Goal: Answer question/provide support: Share knowledge or assist other users

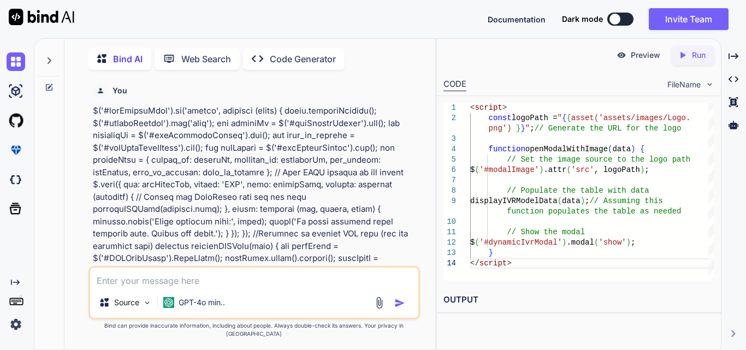
scroll to position [0, 215]
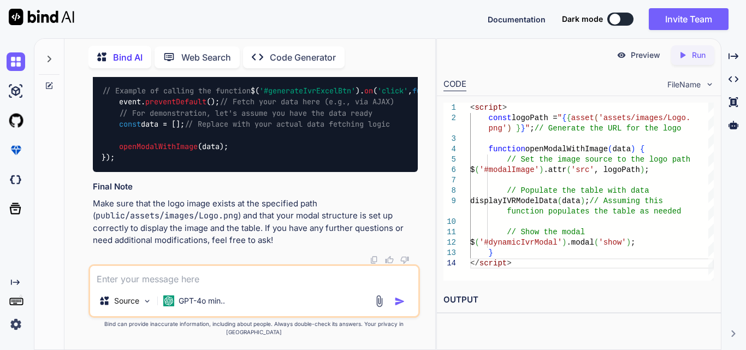
click at [134, 283] on textarea at bounding box center [254, 276] width 328 height 20
paste textarea "public function getOrderList($clinic_id = null, $filter = []) { try { $user = A…"
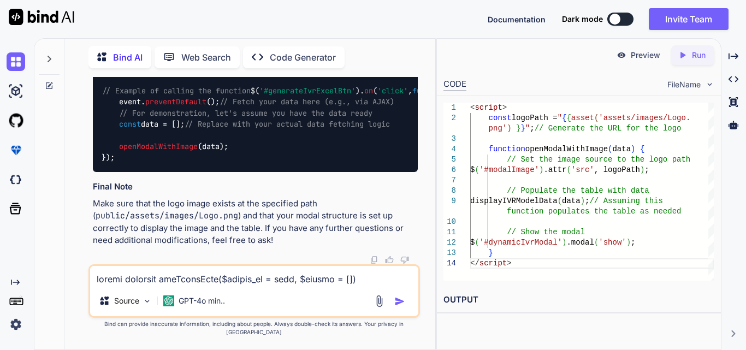
scroll to position [775, 0]
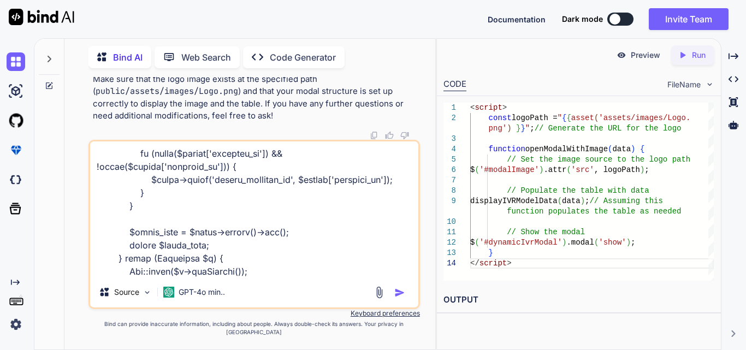
type textarea "public function getOrderList($clinic_id = null, $filter = []) { try { $user = A…"
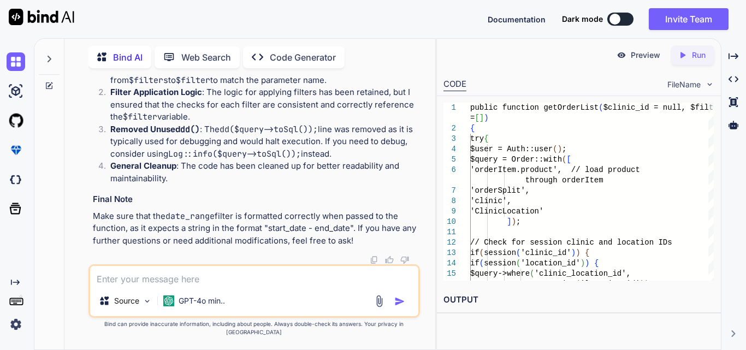
scroll to position [11619, 0]
drag, startPoint x: 314, startPoint y: 156, endPoint x: 197, endPoint y: 155, distance: 116.9
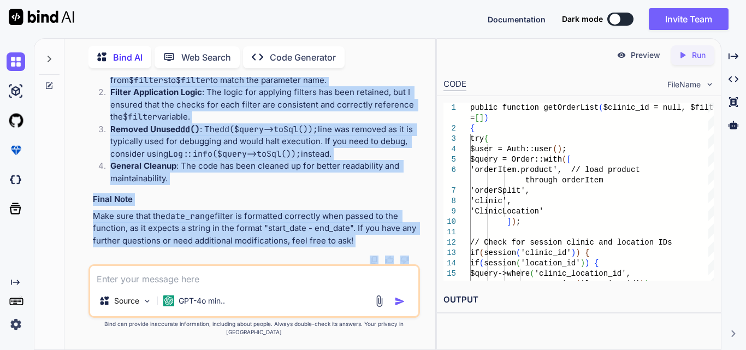
scroll to position [11645, 0]
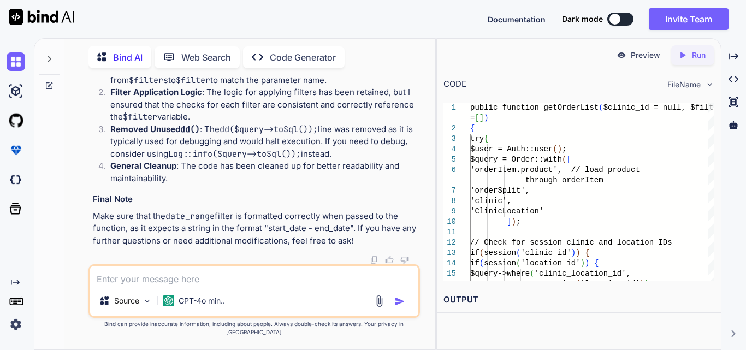
drag, startPoint x: 135, startPoint y: 112, endPoint x: 210, endPoint y: 268, distance: 172.5
copy code "// Apply filters if provided if (! empty ( $filter )) { if ( isset ( $filter [ …"
click at [190, 286] on textarea at bounding box center [254, 276] width 328 height 20
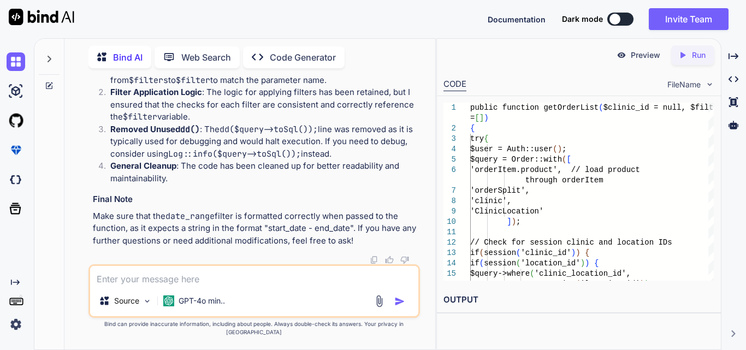
paste textarea "[DATE] 14:03:01 [DATE] 15:16:30 new Edit Edit Copy Copy Delete Delete 2 PT_0000…"
type textarea "[DATE] 14:03:01 [DATE] 15:16:30 new Edit Edit Copy Copy Delete Delete 2 PT_0000…"
click at [209, 282] on textarea at bounding box center [254, 276] width 328 height 20
paste textarea "[DATE] 14:03:01"
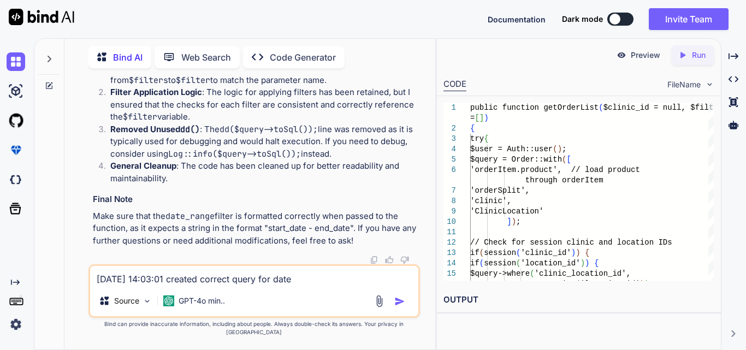
drag, startPoint x: 151, startPoint y: 146, endPoint x: 170, endPoint y: 181, distance: 39.9
copy code "if ( isset ( $filter [ 'date_range' ]) && ! empty ( $filter [ 'date_range' ])) …"
click at [325, 286] on textarea "[DATE] 14:03:01 created correct query for date" at bounding box center [254, 276] width 328 height 20
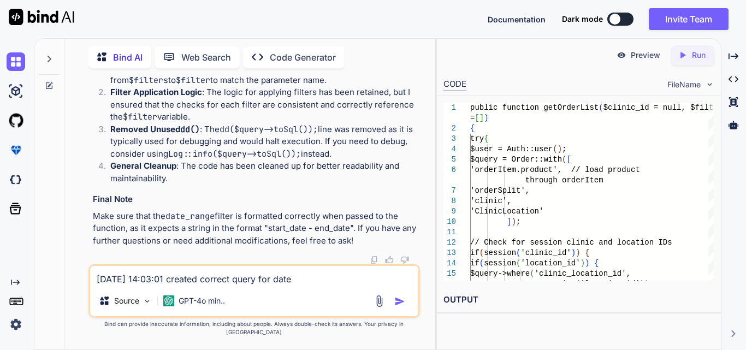
paste textarea "if (isset($filter['date_range']) && !empty($filter['date_range'])) { $dates = e…"
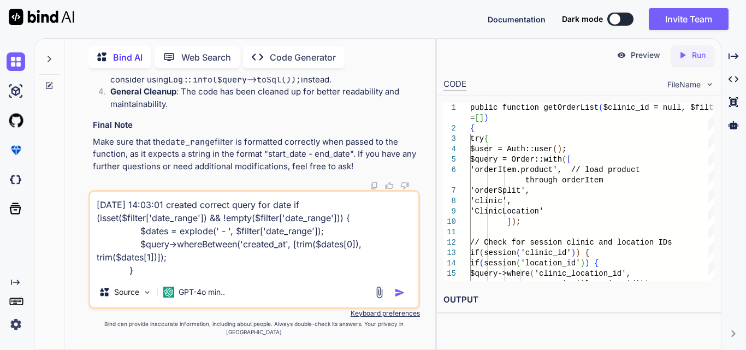
type textarea "[DATE] 14:03:01 created correct query for date if (isset($filter['date_range'])…"
click at [401, 298] on img "button" at bounding box center [399, 292] width 11 height 11
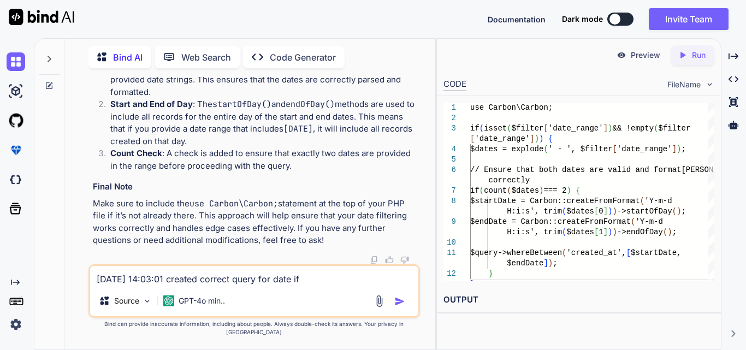
scroll to position [0, 1]
drag, startPoint x: 114, startPoint y: 129, endPoint x: 125, endPoint y: 184, distance: 55.7
click at [125, 37] on div "use Carbon \ Carbon ; if ( isset ( $filter [ 'date_range' ]) && ! empty ( $filt…" at bounding box center [255, 5] width 325 height 62
copy code "if ( count ( $dates ) === 2 ) { $startDate = Carbon :: createFromFormat ( 'Y-m-…"
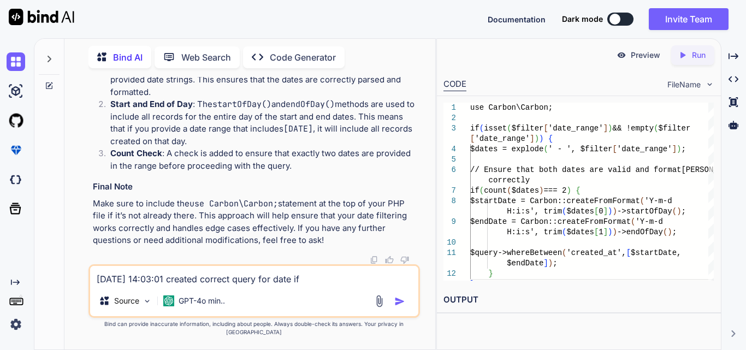
click at [204, 282] on textarea "[DATE] 14:03:01 created correct query for date if (isset($filter['date_range'])…" at bounding box center [254, 276] width 328 height 20
paste textarea "function displayIVRData(data) { var dataTable = $('#IVRDataTable').DataTable();…"
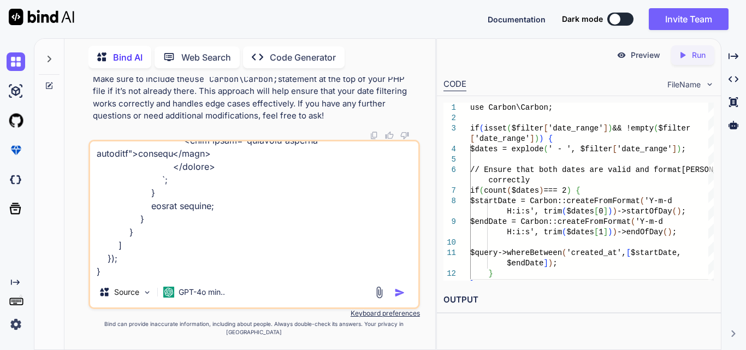
paste textarea "<div class="table-responsive"> <table id="orderDataTable" class="table clinicTa…"
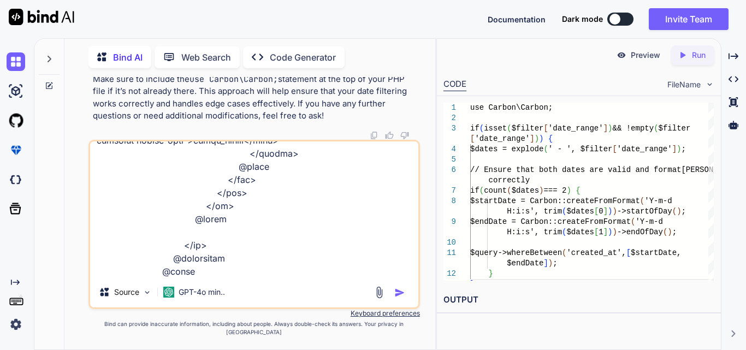
scroll to position [4277, 0]
drag, startPoint x: 216, startPoint y: 282, endPoint x: 270, endPoint y: 282, distance: 53.5
click at [270, 277] on textarea at bounding box center [254, 208] width 328 height 135
paste textarea "OrderData([DOMAIN_NAME]);"
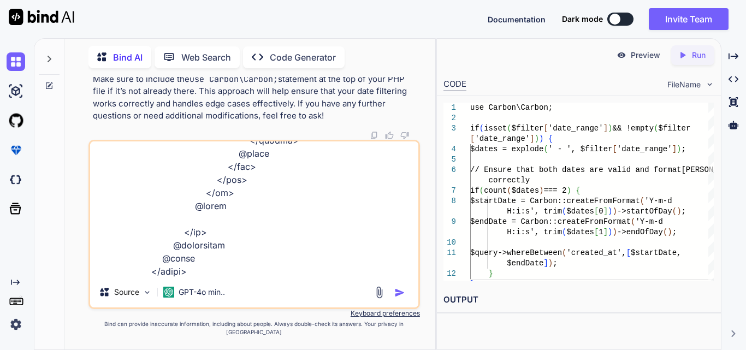
type textarea "function displayIVRData(data) { var dataTable = $('#IVRDataTable').DataTable();…"
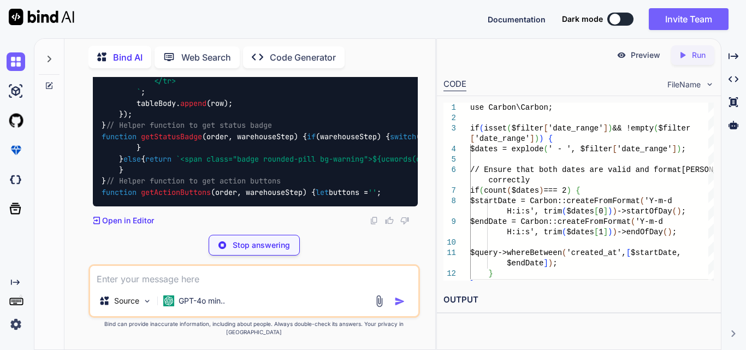
scroll to position [14484, 0]
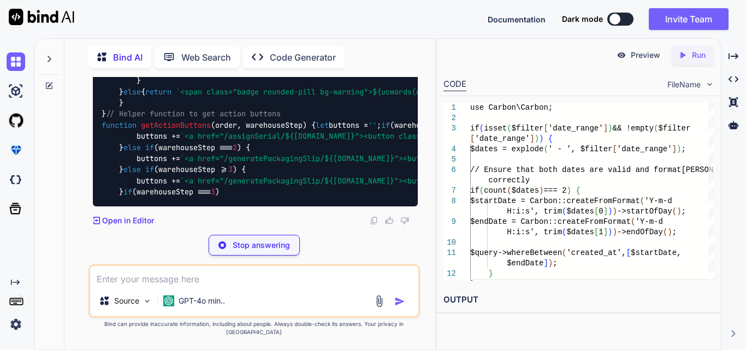
drag, startPoint x: 246, startPoint y: 157, endPoint x: 339, endPoint y: 154, distance: 92.4
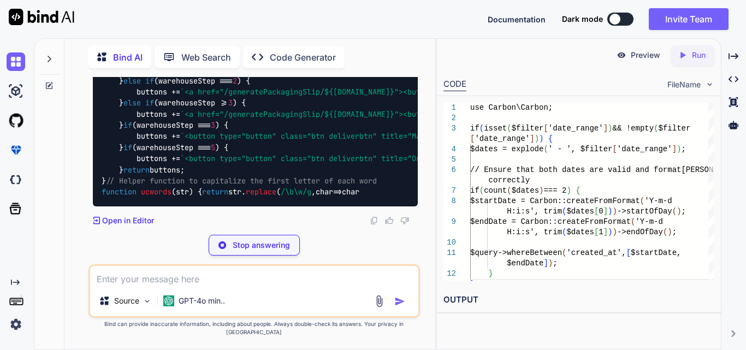
scroll to position [14648, 0]
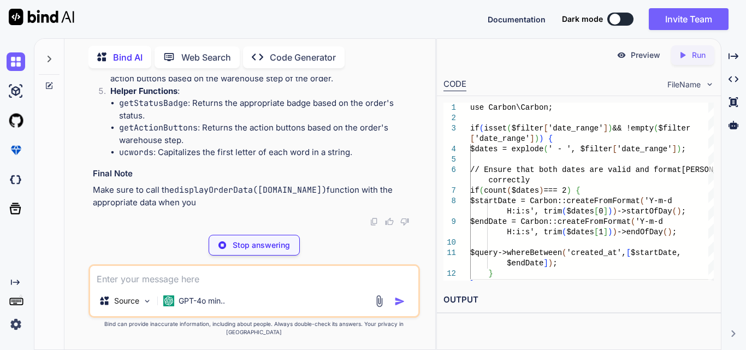
drag, startPoint x: 140, startPoint y: 181, endPoint x: 211, endPoint y: 181, distance: 70.5
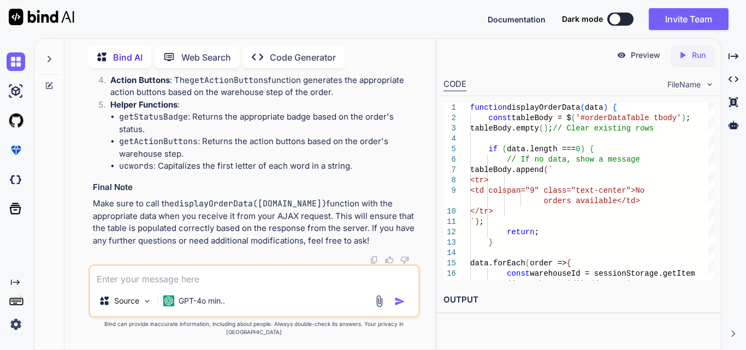
scroll to position [14593, 0]
drag, startPoint x: 204, startPoint y: 222, endPoint x: 298, endPoint y: 223, distance: 94.0
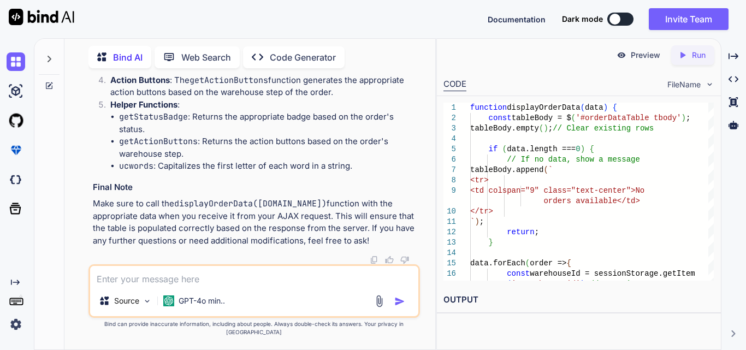
scroll to position [14703, 0]
drag, startPoint x: 304, startPoint y: 148, endPoint x: 409, endPoint y: 204, distance: 119.5
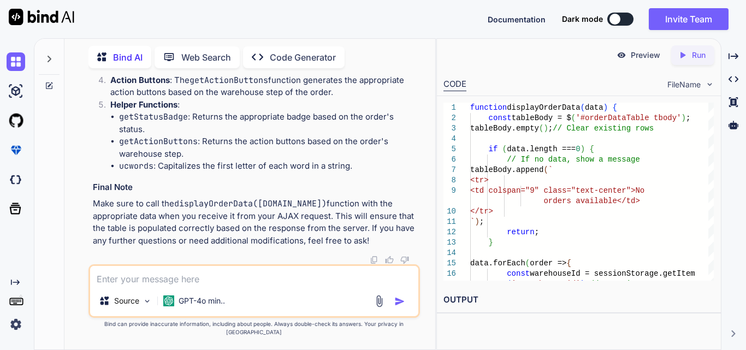
scroll to position [14484, 0]
drag, startPoint x: 198, startPoint y: 199, endPoint x: 363, endPoint y: 216, distance: 165.9
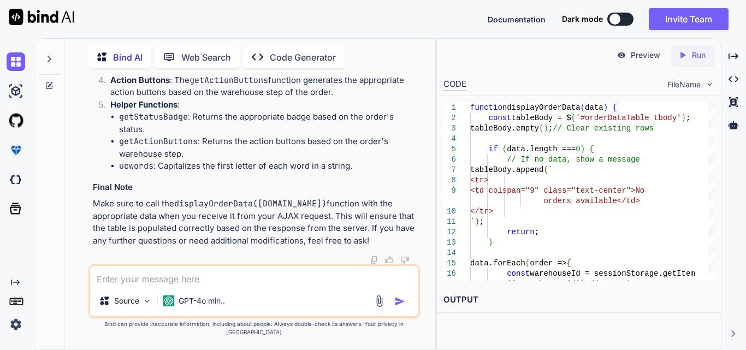
click at [205, 275] on textarea at bounding box center [254, 276] width 328 height 20
paste textarea "const warehouseId = sessionStorage.getItem('ware_house_id'); console.log(wareho…"
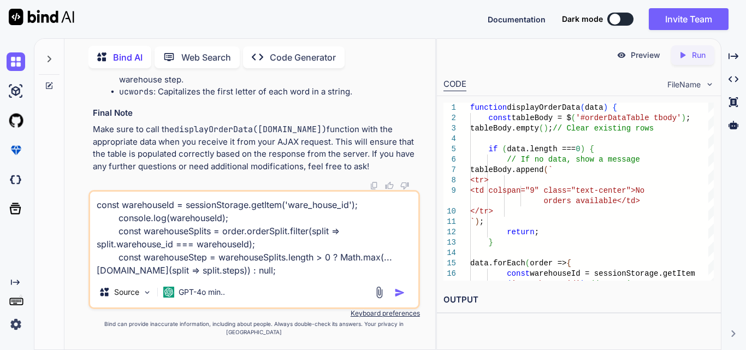
paste textarea "null filterOrder.js:49 Uncaught TypeError: Cannot read properties of undefined …"
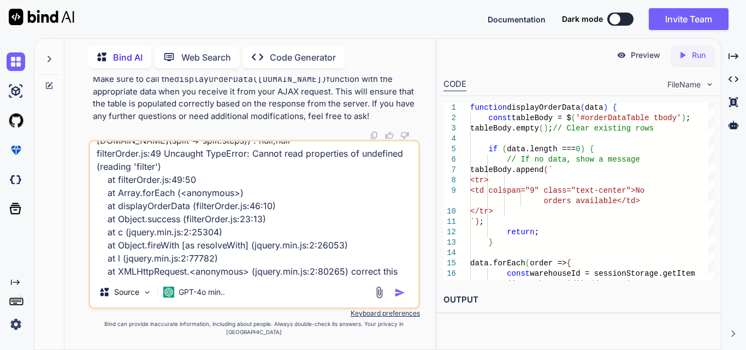
type textarea "const warehouseId = sessionStorage.getItem('ware_house_id'); console.log(wareho…"
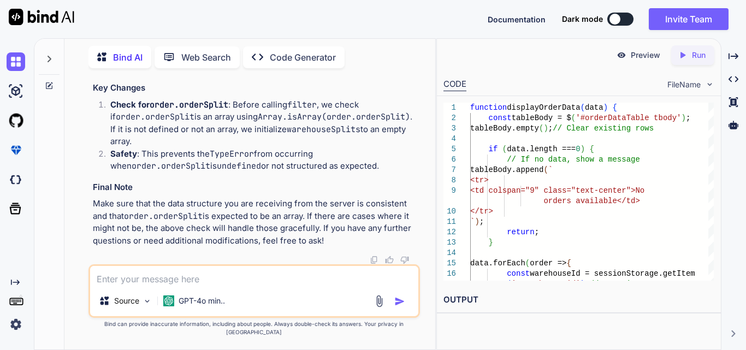
scroll to position [15913, 0]
drag, startPoint x: 226, startPoint y: 146, endPoint x: 402, endPoint y: 150, distance: 176.5
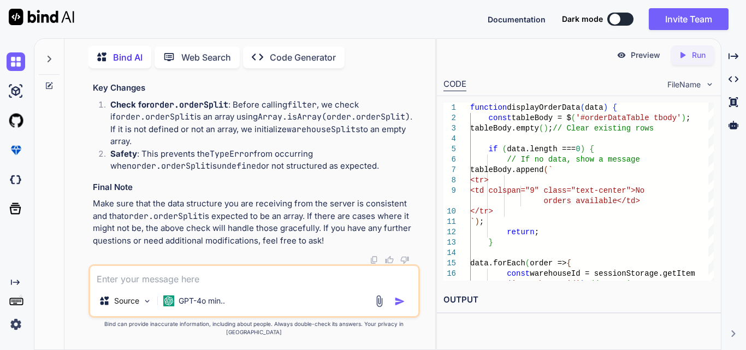
click at [171, 280] on textarea at bounding box center [254, 276] width 328 height 20
paste textarea "public function index() { $user = Auth::user(); // Assuming $user is available …"
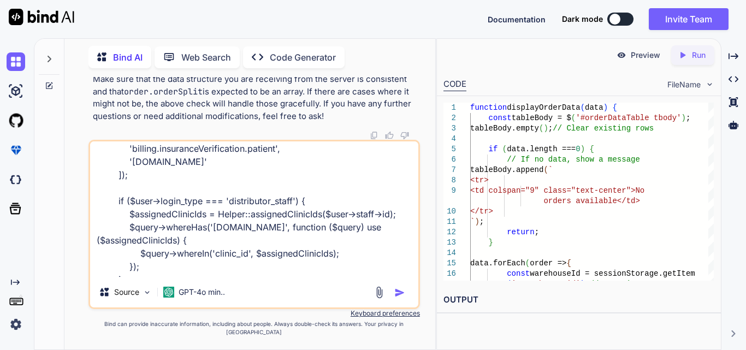
scroll to position [0, 0]
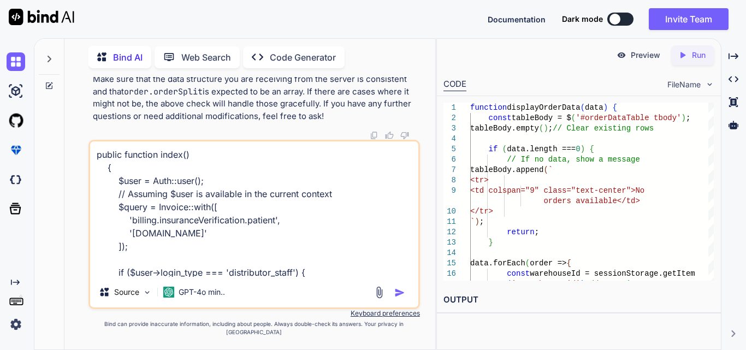
drag, startPoint x: 106, startPoint y: 251, endPoint x: 89, endPoint y: 149, distance: 103.6
click at [89, 149] on div "public function index() { $user = Auth::user(); // Assuming $user is available …" at bounding box center [255, 224] width 332 height 169
click at [255, 243] on textarea "public function index() { $user = Auth::user(); // Assuming $user is available …" at bounding box center [254, 208] width 328 height 135
click at [331, 276] on textarea "public function index() { $user = Auth::user(); // Assuming $user is available …" at bounding box center [254, 208] width 328 height 135
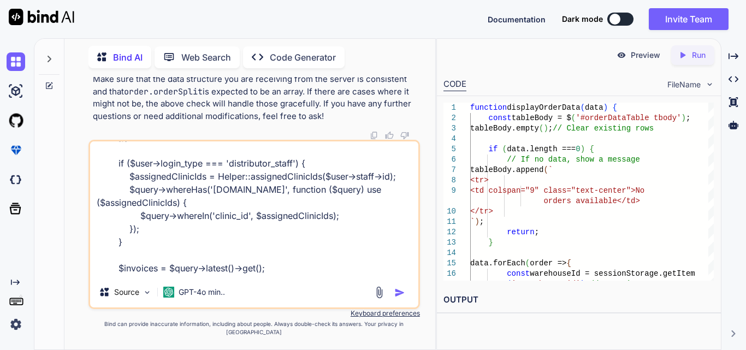
scroll to position [173, 0]
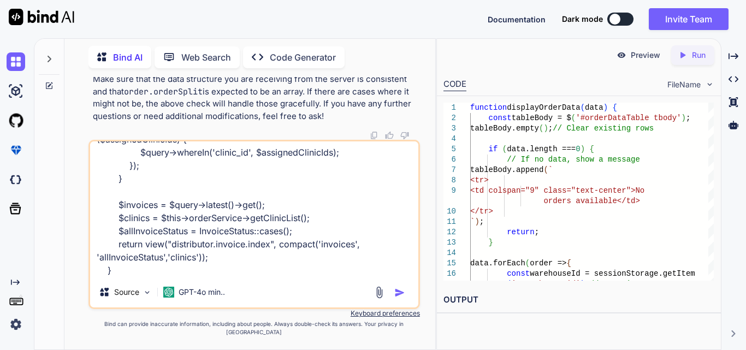
click at [229, 269] on textarea "public function index() { $user = Auth::user(); // Assuming $user is available …" at bounding box center [254, 208] width 328 height 135
click at [171, 273] on textarea "public function index() { $user = Auth::user(); // Assuming $user is available …" at bounding box center [254, 208] width 328 height 135
type textarea "public function index() { $user = Auth::user(); // Assuming $user is available …"
click at [307, 273] on textarea "public function index() { $user = Auth::user(); // Assuming $user is available …" at bounding box center [254, 208] width 328 height 135
click at [298, 277] on textarea "public function index() { $user = Auth::user(); // Assuming $user is available …" at bounding box center [254, 208] width 328 height 135
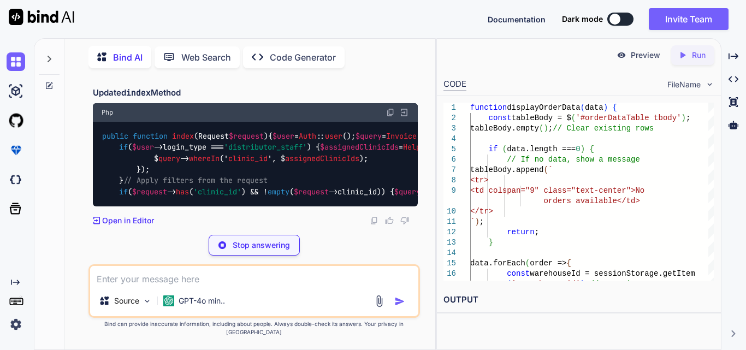
scroll to position [16842, 0]
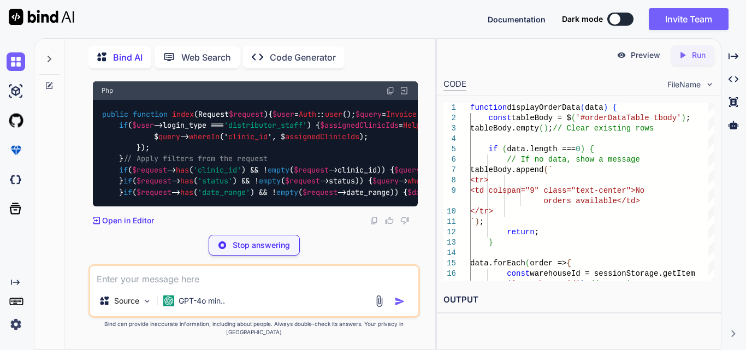
click at [259, 132] on span "clinic_id" at bounding box center [247, 137] width 39 height 10
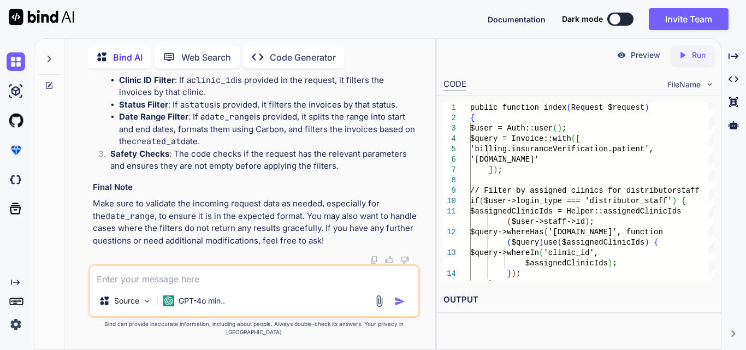
drag, startPoint x: 117, startPoint y: 194, endPoint x: 131, endPoint y: 211, distance: 21.7
